Goal: Task Accomplishment & Management: Use online tool/utility

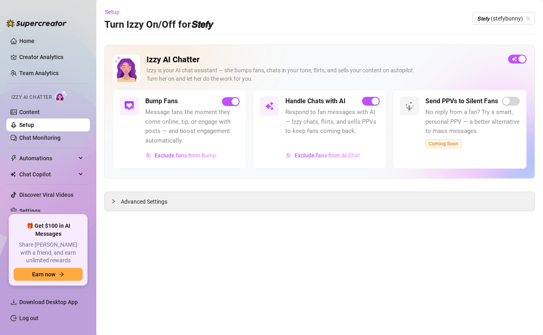
click at [518, 54] on div "Izzy AI Chatter [PERSON_NAME] is your AI chat assistant — she bumps fans, chats…" at bounding box center [319, 112] width 431 height 134
click at [518, 59] on button "button" at bounding box center [518, 59] width 18 height 9
click at [518, 19] on span "𝙎𝙩𝙚𝙛𝙮 (stefybunny)" at bounding box center [504, 18] width 53 height 12
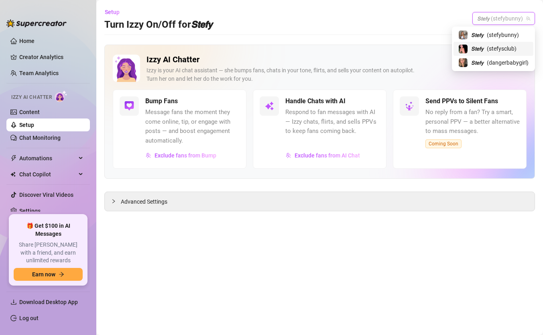
click at [500, 46] on span "( stefysclub )" at bounding box center [502, 48] width 30 height 9
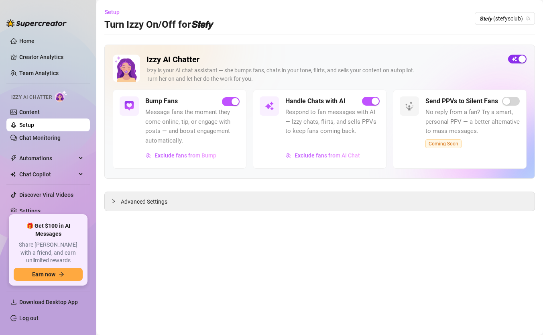
click at [519, 57] on button "button" at bounding box center [518, 59] width 18 height 9
click at [513, 16] on span "𝙎𝙩𝙚𝙛𝙮 (stefysclub)" at bounding box center [505, 18] width 51 height 12
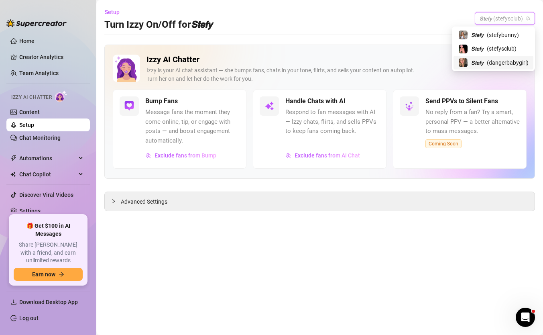
click at [478, 61] on span "𝙎𝙩𝙚𝙛𝙮" at bounding box center [478, 62] width 12 height 9
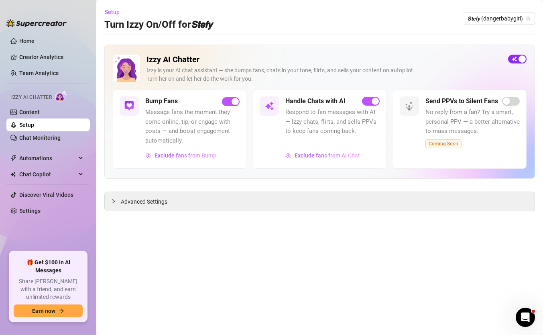
click at [519, 55] on div "button" at bounding box center [522, 58] width 7 height 7
